Goal: Information Seeking & Learning: Learn about a topic

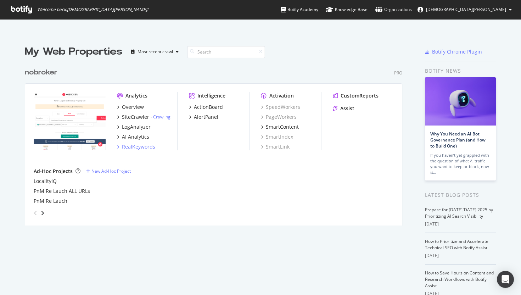
click at [138, 143] on div "RealKeywords" at bounding box center [138, 146] width 33 height 7
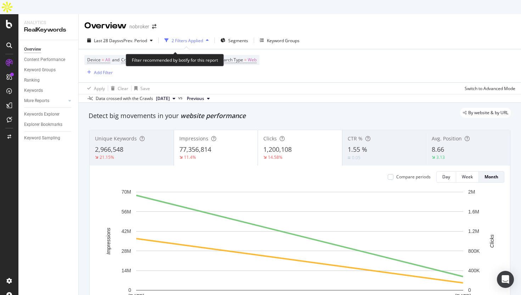
click at [198, 55] on span "Non-Branded" at bounding box center [194, 60] width 27 height 10
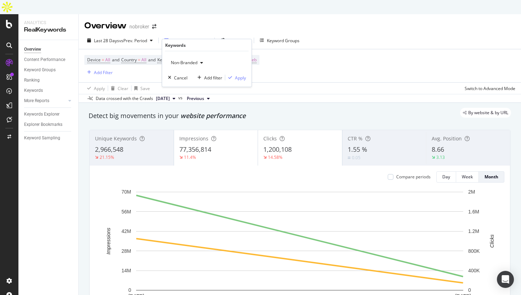
click at [190, 63] on span "Non-Branded" at bounding box center [182, 63] width 29 height 6
click at [177, 116] on span "All" at bounding box center [210, 117] width 72 height 6
click at [243, 80] on div "Apply" at bounding box center [240, 77] width 11 height 6
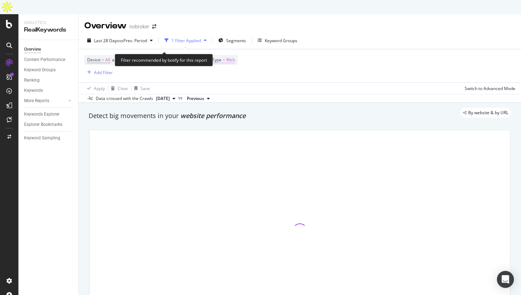
click at [235, 55] on span "Web" at bounding box center [230, 60] width 9 height 10
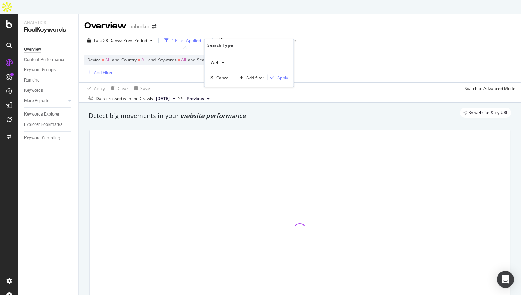
click at [224, 61] on icon at bounding box center [221, 63] width 5 height 4
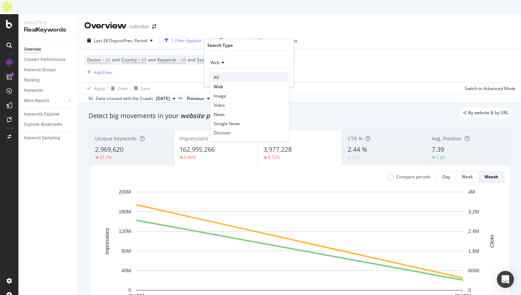
click at [219, 73] on div "All" at bounding box center [250, 77] width 76 height 9
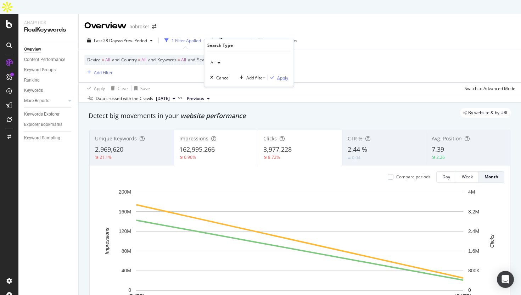
click at [280, 78] on div "Apply" at bounding box center [282, 77] width 11 height 6
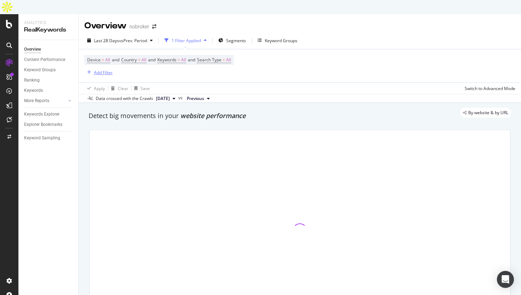
click at [100, 69] on div "Add Filter" at bounding box center [103, 72] width 19 height 6
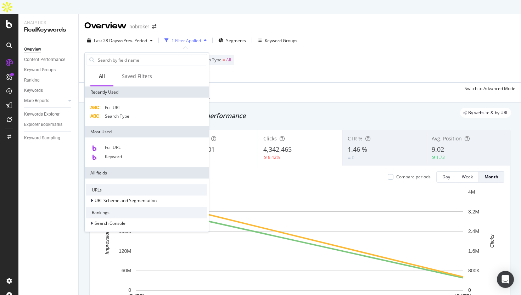
click at [285, 56] on div "Device = All and Country = All and Keywords = All and Search Type = All Add Fil…" at bounding box center [299, 65] width 431 height 33
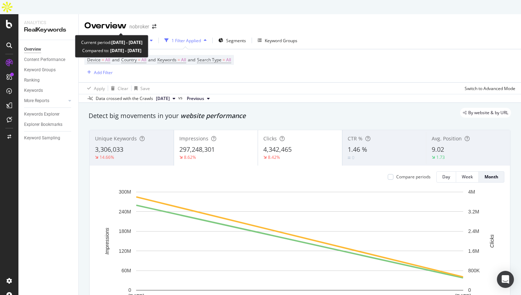
click at [123, 38] on span "vs Prev. Period" at bounding box center [133, 41] width 28 height 6
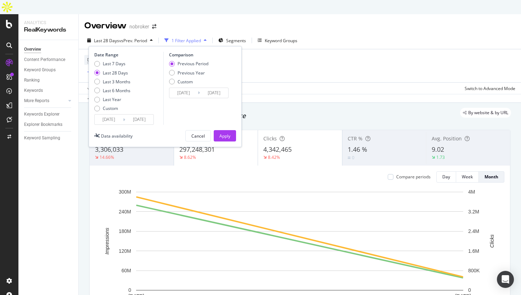
click at [111, 114] on input "[DATE]" at bounding box center [109, 119] width 28 height 10
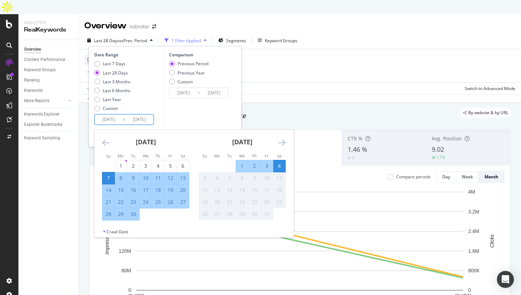
click at [107, 138] on icon "Move backward to switch to the previous month." at bounding box center [105, 142] width 7 height 9
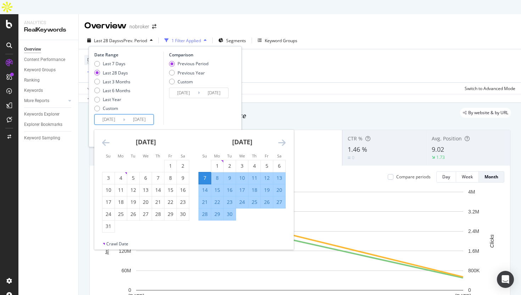
click at [107, 138] on icon "Move backward to switch to the previous month." at bounding box center [105, 142] width 7 height 9
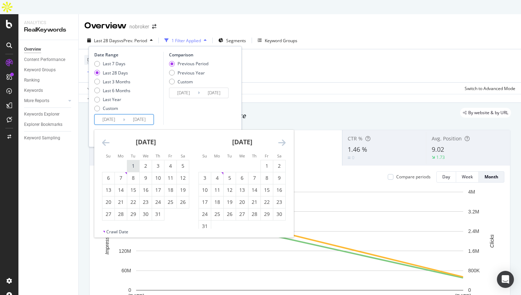
click at [136, 162] on div "1" at bounding box center [133, 165] width 12 height 7
type input "[DATE]"
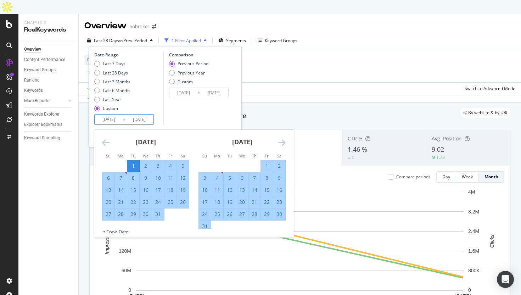
click at [160, 211] on div "31" at bounding box center [158, 214] width 12 height 7
type input "[DATE]"
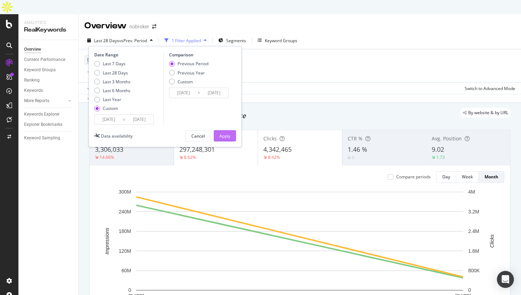
click at [225, 133] on div "Apply" at bounding box center [224, 136] width 11 height 6
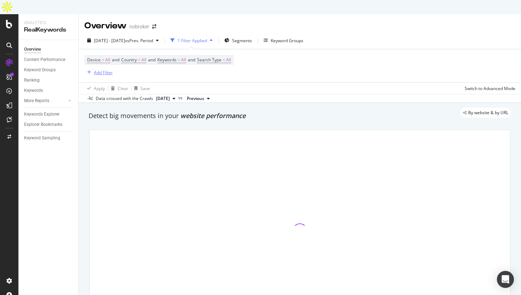
click at [105, 69] on div "Add Filter" at bounding box center [103, 72] width 19 height 6
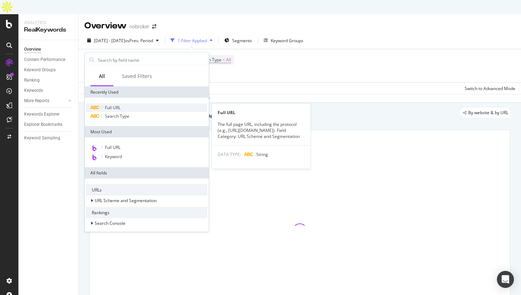
click at [130, 108] on div "Full URL" at bounding box center [146, 108] width 121 height 9
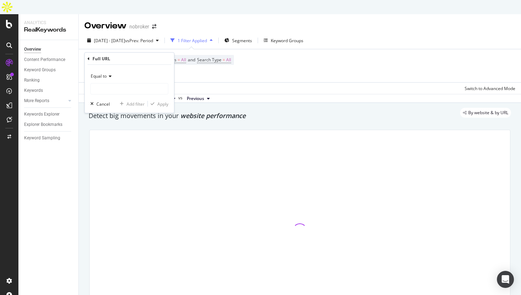
click at [112, 79] on div "Equal to" at bounding box center [129, 76] width 78 height 11
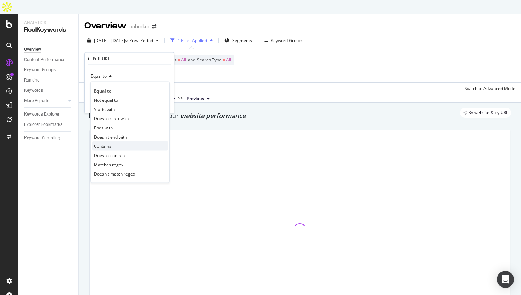
click at [113, 149] on div "Contains" at bounding box center [130, 145] width 76 height 9
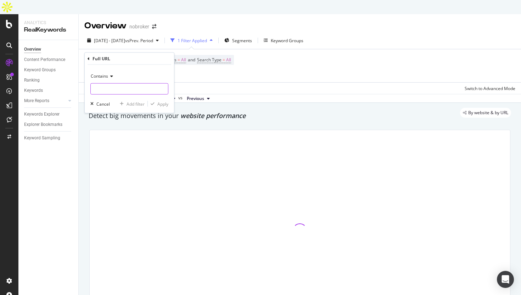
click at [117, 87] on input "text" at bounding box center [129, 88] width 77 height 11
type input "/o"
click at [105, 86] on input "/o" at bounding box center [124, 88] width 67 height 11
type input "/"
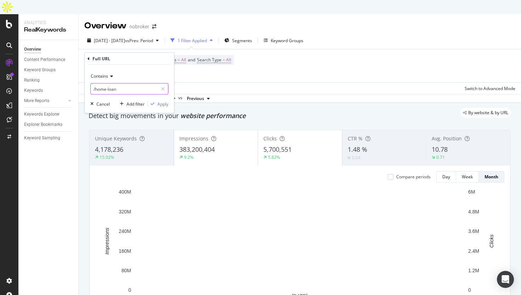
type input "/home-loan/"
click at [164, 105] on div "Apply" at bounding box center [162, 104] width 11 height 6
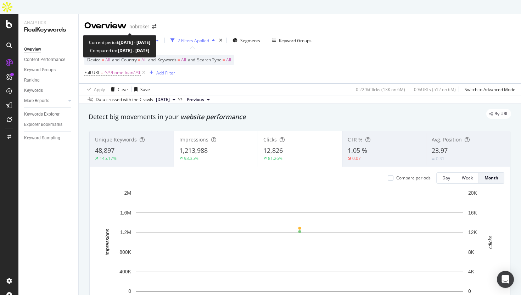
click at [139, 38] on span "vs Prev. Period" at bounding box center [139, 41] width 28 height 6
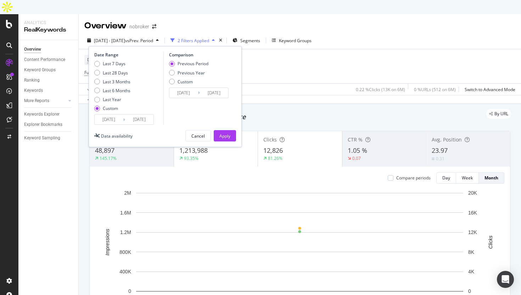
click at [110, 114] on input "[DATE]" at bounding box center [109, 119] width 28 height 10
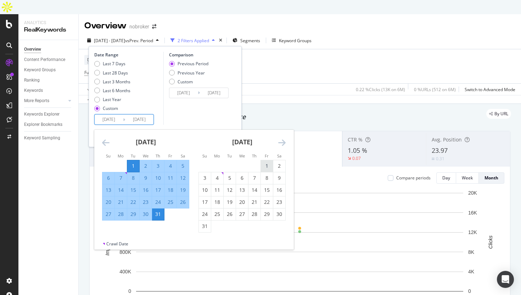
click at [269, 162] on div "1" at bounding box center [267, 165] width 12 height 7
type input "[DATE]"
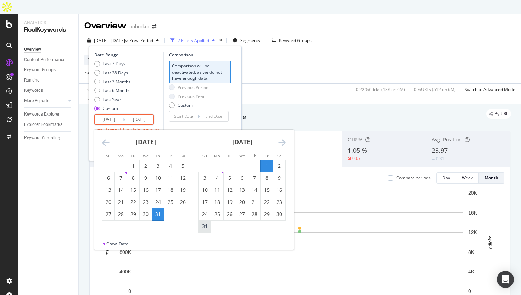
click at [206, 223] on div "31" at bounding box center [205, 226] width 12 height 7
type input "[DATE]"
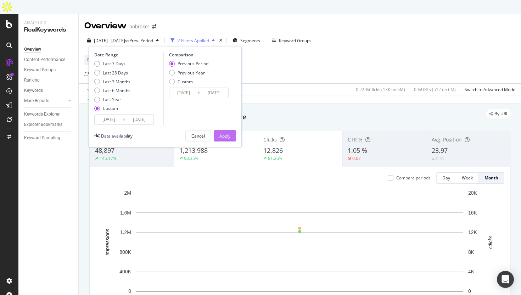
click at [227, 133] on div "Apply" at bounding box center [224, 136] width 11 height 6
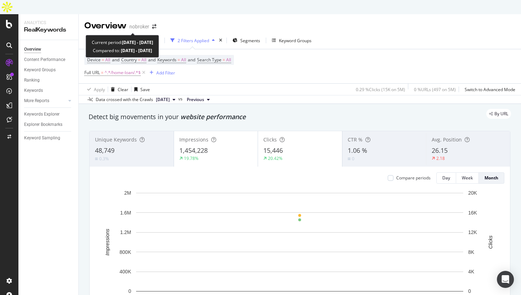
click at [148, 38] on span "vs Prev. Period" at bounding box center [139, 41] width 28 height 6
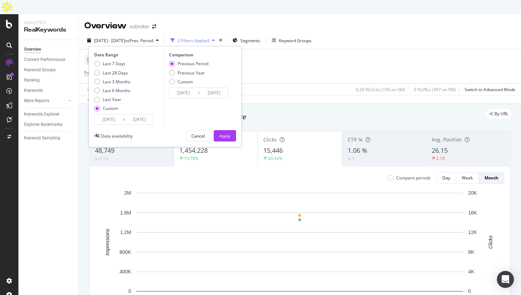
click at [118, 114] on input "[DATE]" at bounding box center [109, 119] width 28 height 10
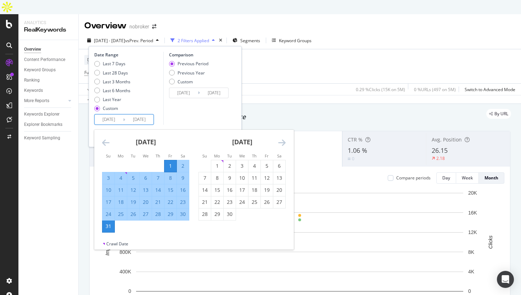
click at [118, 114] on input "[DATE]" at bounding box center [109, 119] width 28 height 10
click at [217, 162] on div "1" at bounding box center [217, 165] width 12 height 7
type input "[DATE]"
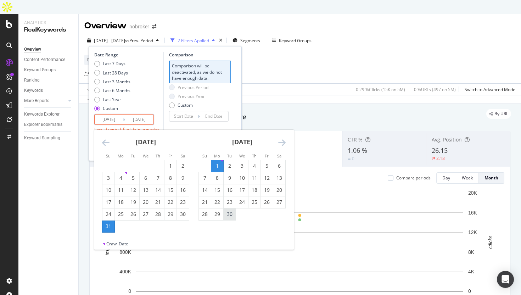
click at [230, 211] on div "30" at bounding box center [230, 214] width 12 height 7
type input "[DATE]"
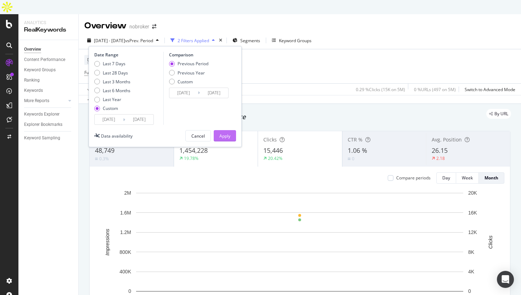
click at [230, 130] on button "Apply" at bounding box center [225, 135] width 22 height 11
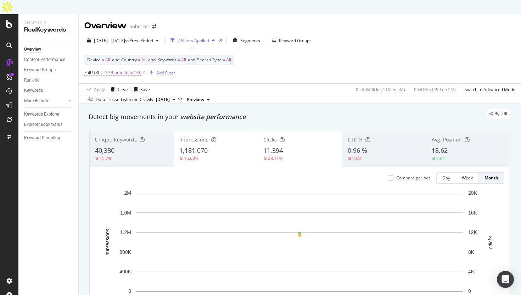
click at [128, 68] on span "^.*/home-loan/.*$" at bounding box center [123, 73] width 36 height 10
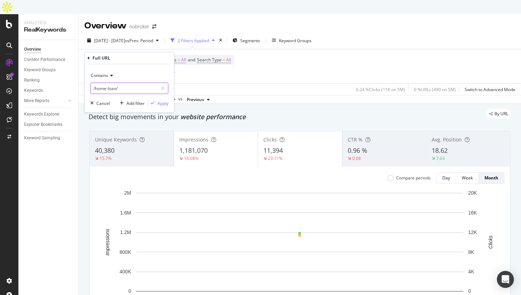
click at [130, 91] on input "/home-loan/" at bounding box center [124, 88] width 67 height 11
type input "/interiors/"
click at [159, 103] on div "Apply" at bounding box center [162, 103] width 11 height 6
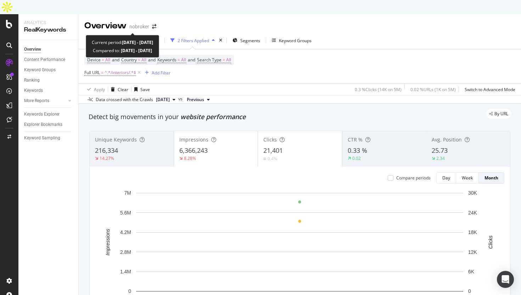
click at [152, 38] on span "vs Prev. Period" at bounding box center [139, 41] width 28 height 6
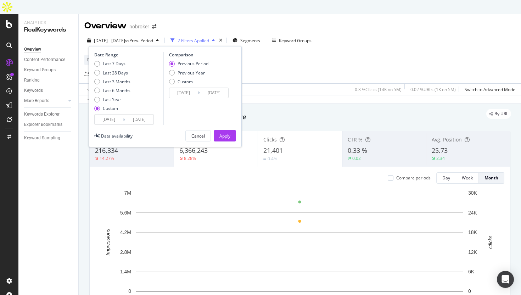
click at [108, 114] on input "[DATE]" at bounding box center [109, 119] width 28 height 10
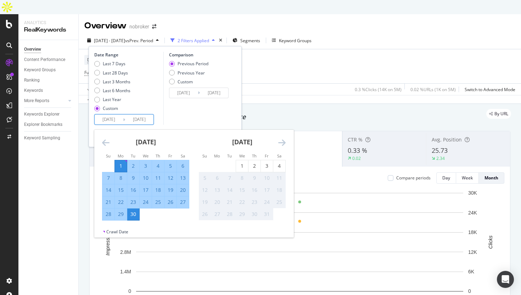
click at [106, 138] on icon "Move backward to switch to the previous month." at bounding box center [105, 142] width 7 height 9
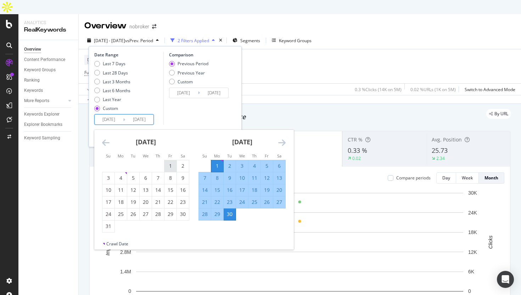
click at [165, 162] on div "1" at bounding box center [170, 165] width 12 height 7
type input "[DATE]"
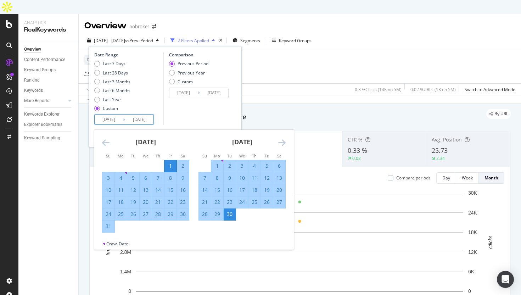
click at [105, 220] on div "31" at bounding box center [108, 226] width 12 height 12
type input "[DATE]"
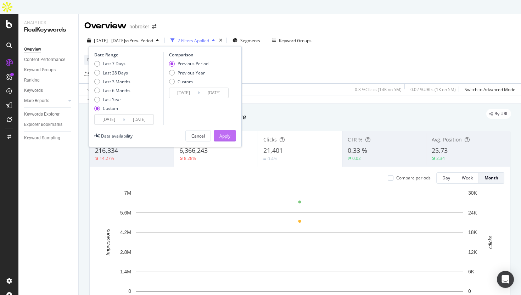
click at [221, 133] on div "Apply" at bounding box center [224, 136] width 11 height 6
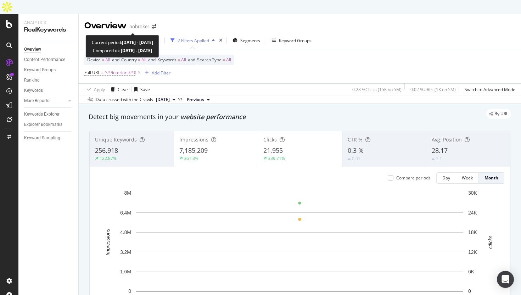
click at [121, 38] on span "[DATE] - [DATE]" at bounding box center [109, 41] width 31 height 6
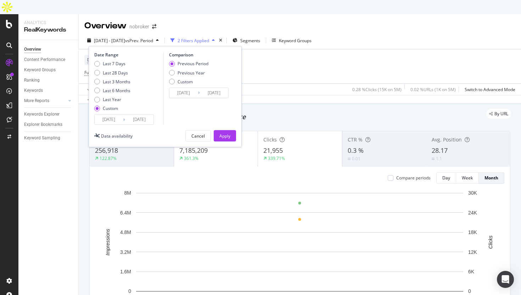
click at [109, 114] on input "[DATE]" at bounding box center [109, 119] width 28 height 10
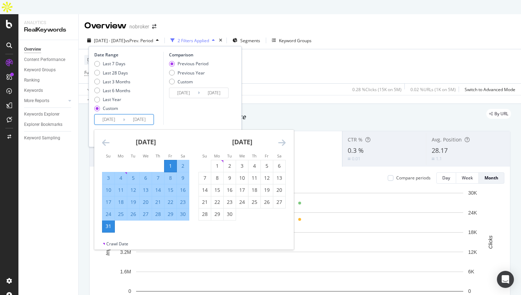
click at [110, 130] on div "[DATE]" at bounding box center [145, 145] width 87 height 30
click at [105, 138] on icon "Move backward to switch to the previous month." at bounding box center [105, 142] width 7 height 9
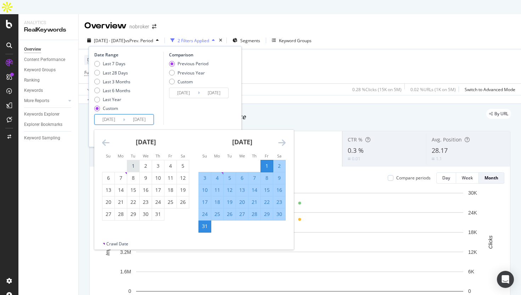
click at [134, 162] on div "1" at bounding box center [133, 165] width 12 height 7
type input "[DATE]"
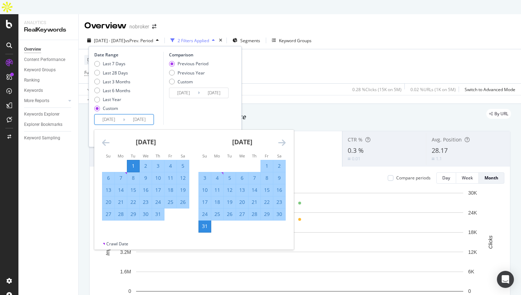
click at [158, 211] on div "31" at bounding box center [158, 214] width 12 height 7
type input "[DATE]"
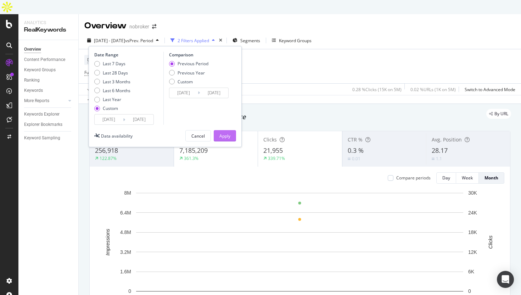
click at [231, 130] on button "Apply" at bounding box center [225, 135] width 22 height 11
